Goal: Task Accomplishment & Management: Complete application form

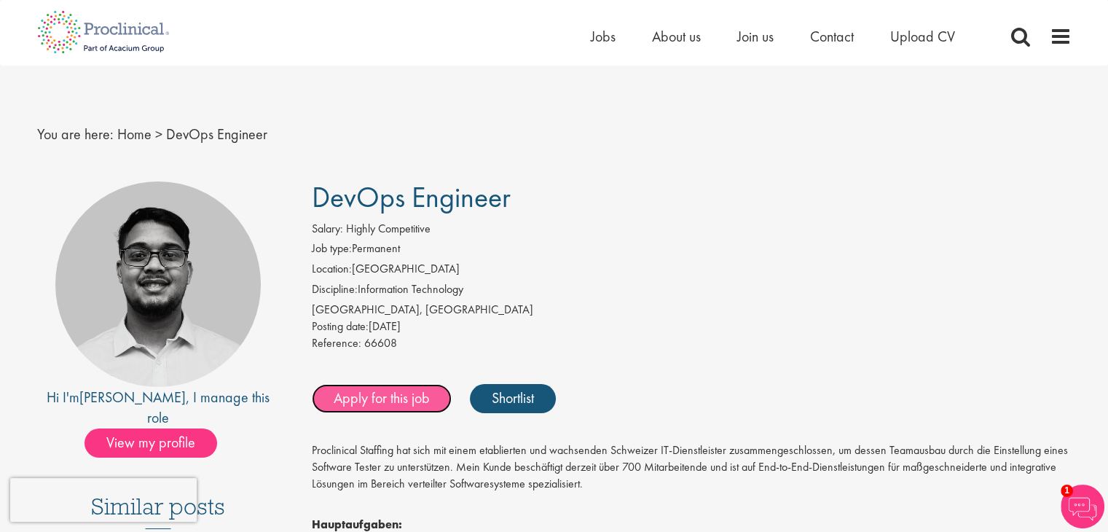
click at [388, 405] on link "Apply for this job" at bounding box center [382, 398] width 140 height 29
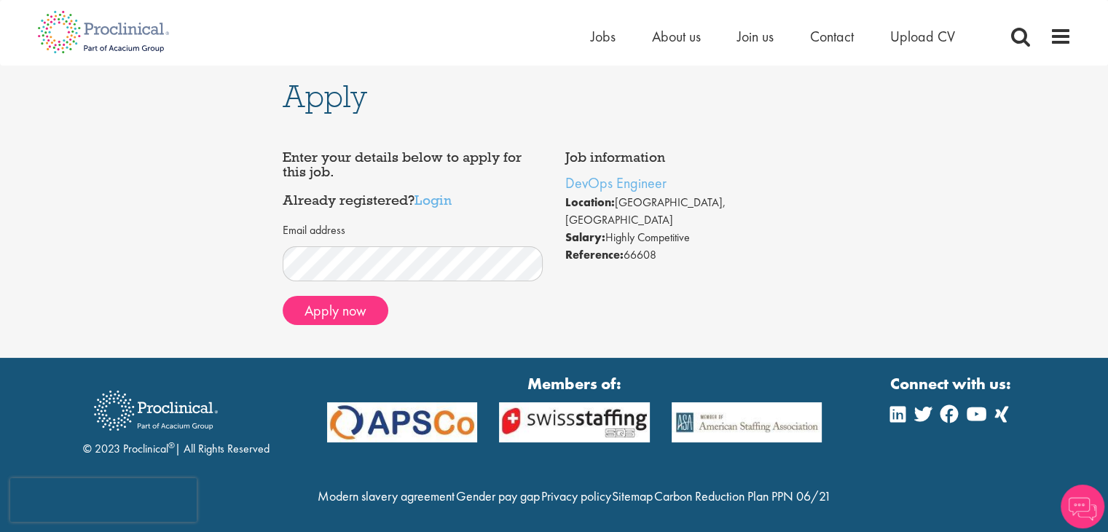
click at [417, 291] on form "Email address Apply now" at bounding box center [413, 273] width 239 height 103
click at [346, 310] on button "Apply now" at bounding box center [336, 310] width 106 height 29
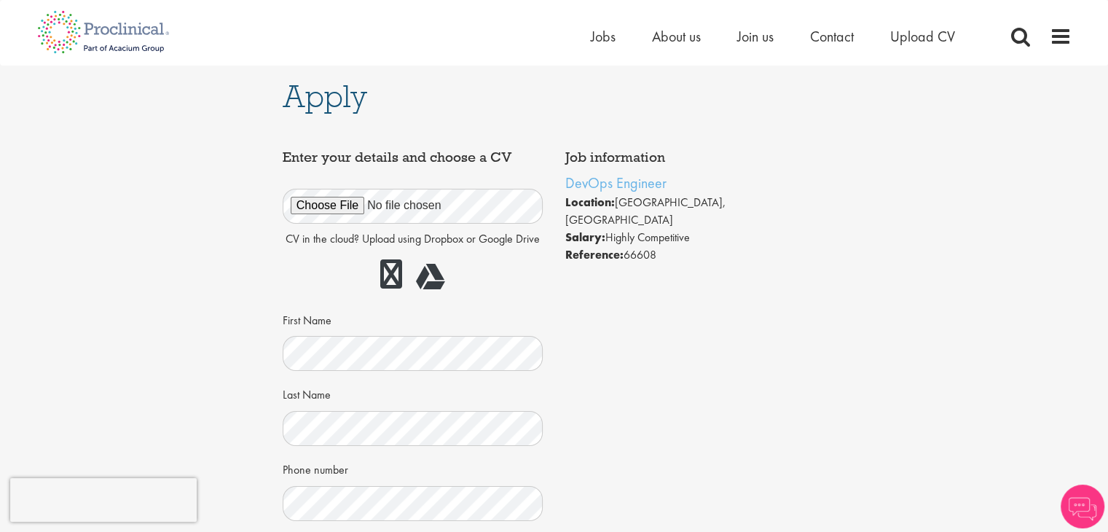
click at [307, 228] on div "CV in the cloud? Upload using Dropbox or Google Drive" at bounding box center [413, 234] width 261 height 125
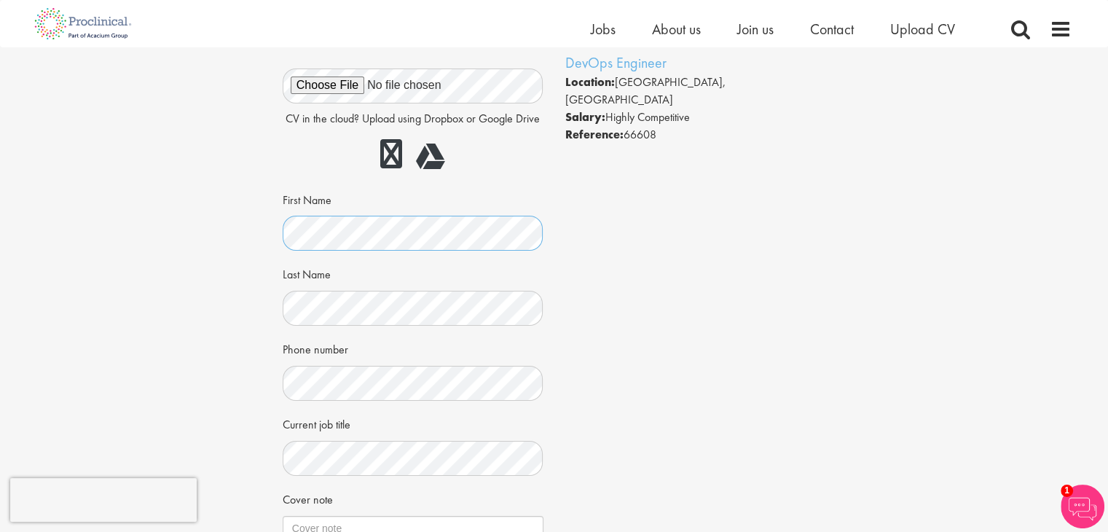
scroll to position [153, 0]
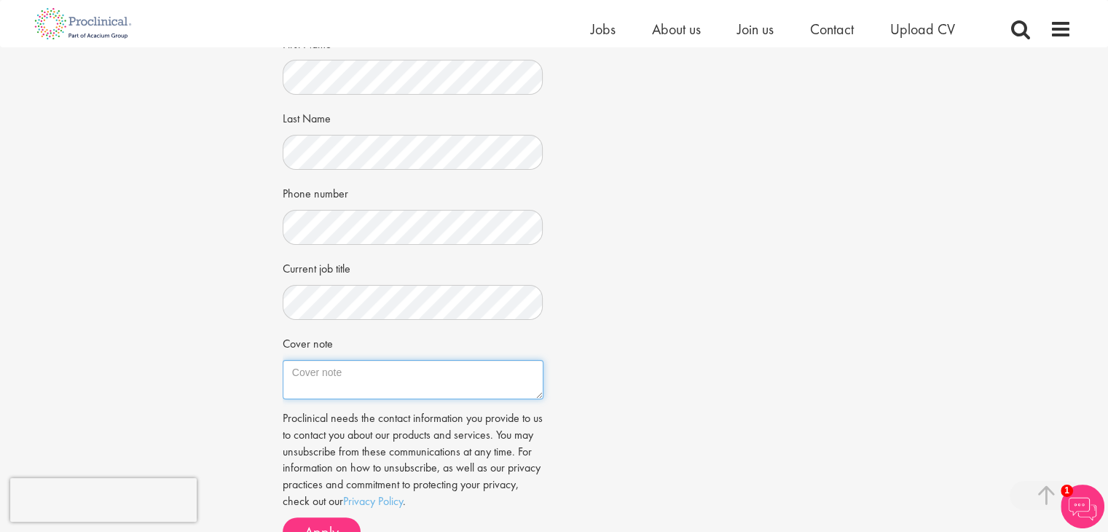
click at [341, 367] on textarea "Cover note" at bounding box center [413, 379] width 261 height 39
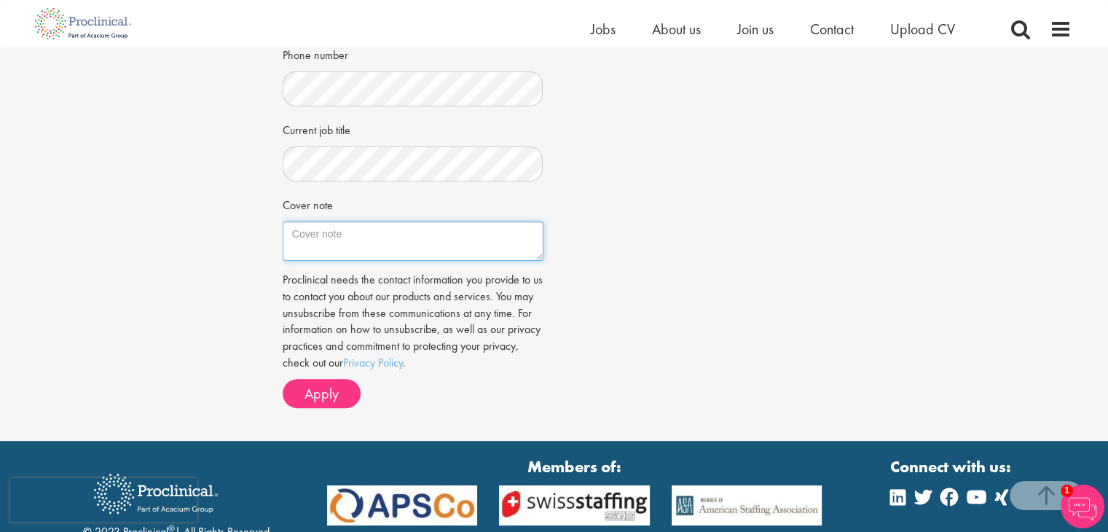
scroll to position [518, 0]
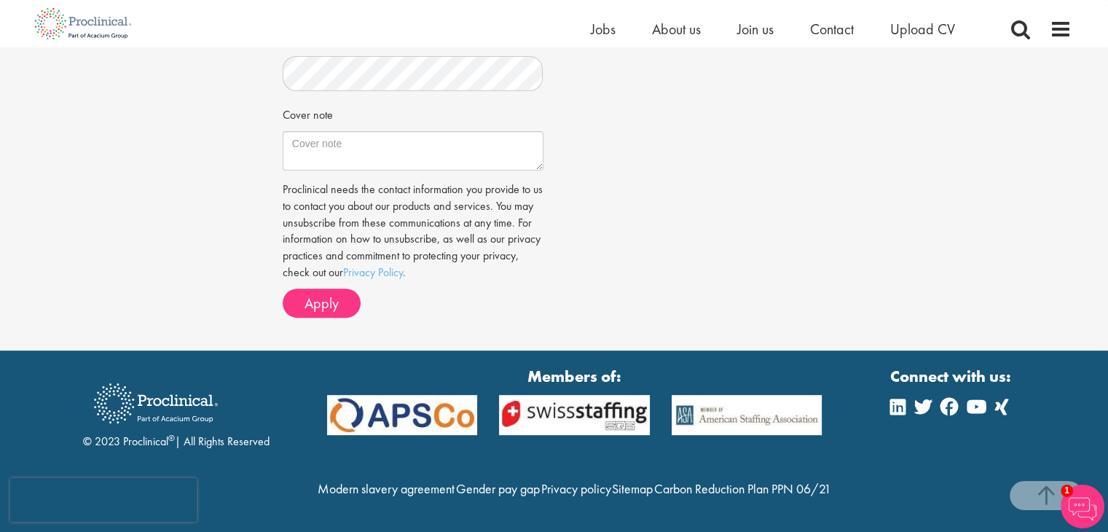
drag, startPoint x: 350, startPoint y: 97, endPoint x: 344, endPoint y: 119, distance: 23.3
click at [344, 119] on div "Cover note" at bounding box center [413, 136] width 261 height 68
click at [344, 131] on textarea "Cover note" at bounding box center [413, 150] width 261 height 39
paste textarea "Ich freue mich, mich für die Position als DevOps Engineer bei Proclinical Staff…"
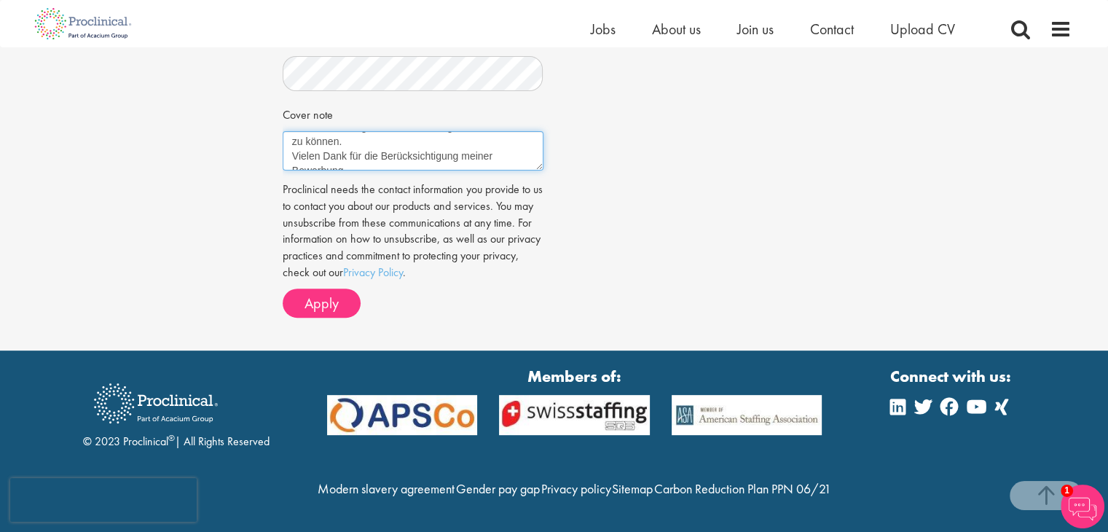
scroll to position [76, 0]
click at [293, 131] on textarea "Ich freue mich, mich für die Position als DevOps Engineer bei Proclinical Staff…" at bounding box center [413, 150] width 261 height 39
type textarea "Ich freue mich, mich für die Position als DevOps Engineer bei Proclinical Staff…"
click at [312, 294] on span "Apply" at bounding box center [321, 303] width 34 height 19
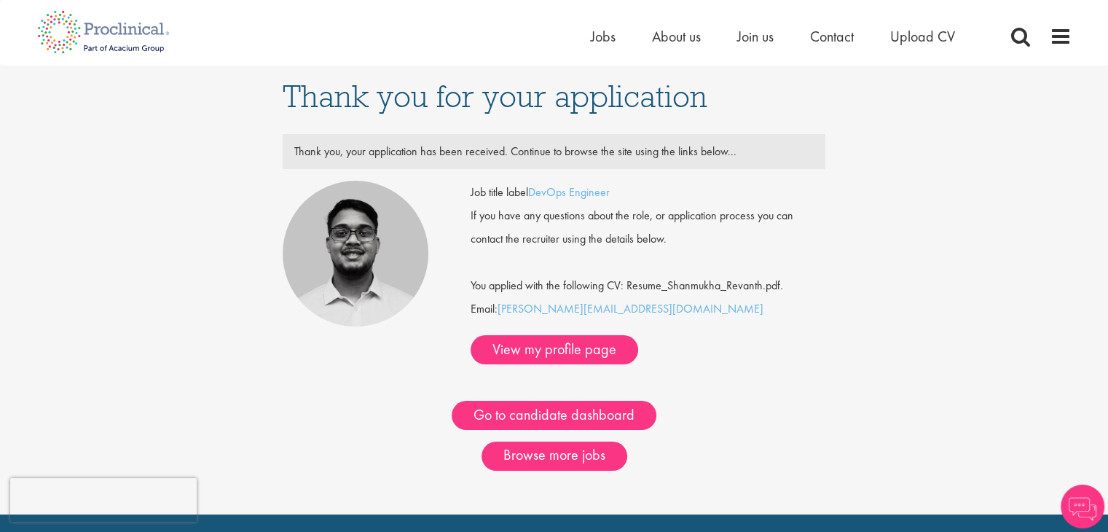
click at [396, 364] on div "Go to candidate dashboard" at bounding box center [554, 397] width 565 height 66
